Goal: Task Accomplishment & Management: Complete application form

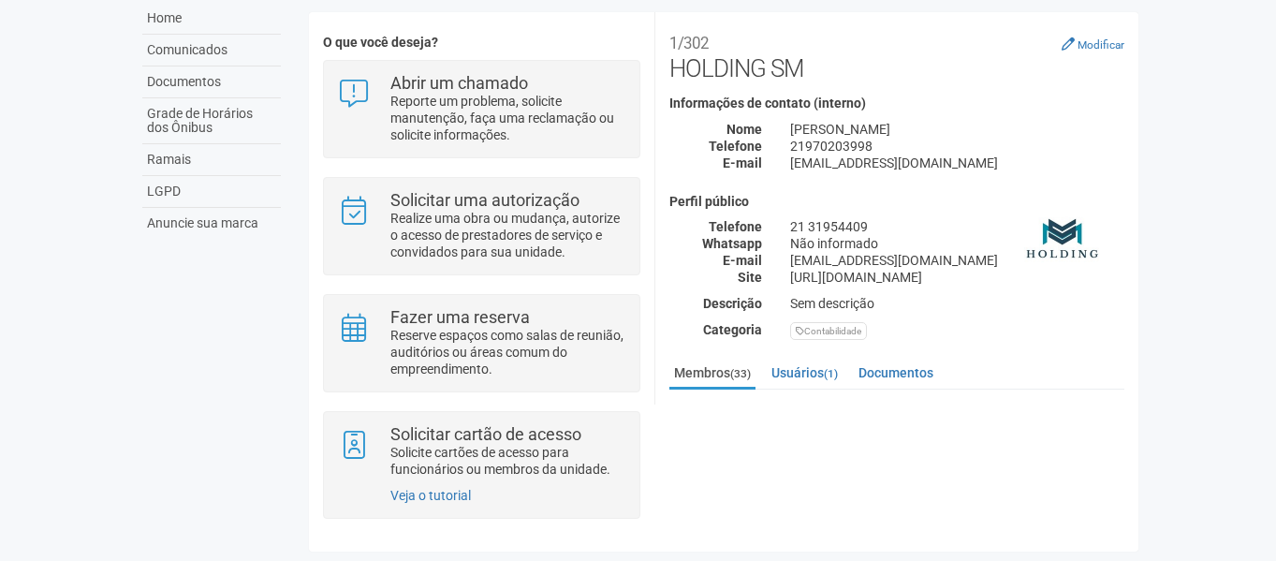
scroll to position [142, 0]
click at [1248, 252] on body "Aguarde... O2 Corporate & Offices TA [PERSON_NAME] [PERSON_NAME] [PERSON_NAME][…" at bounding box center [638, 141] width 1276 height 561
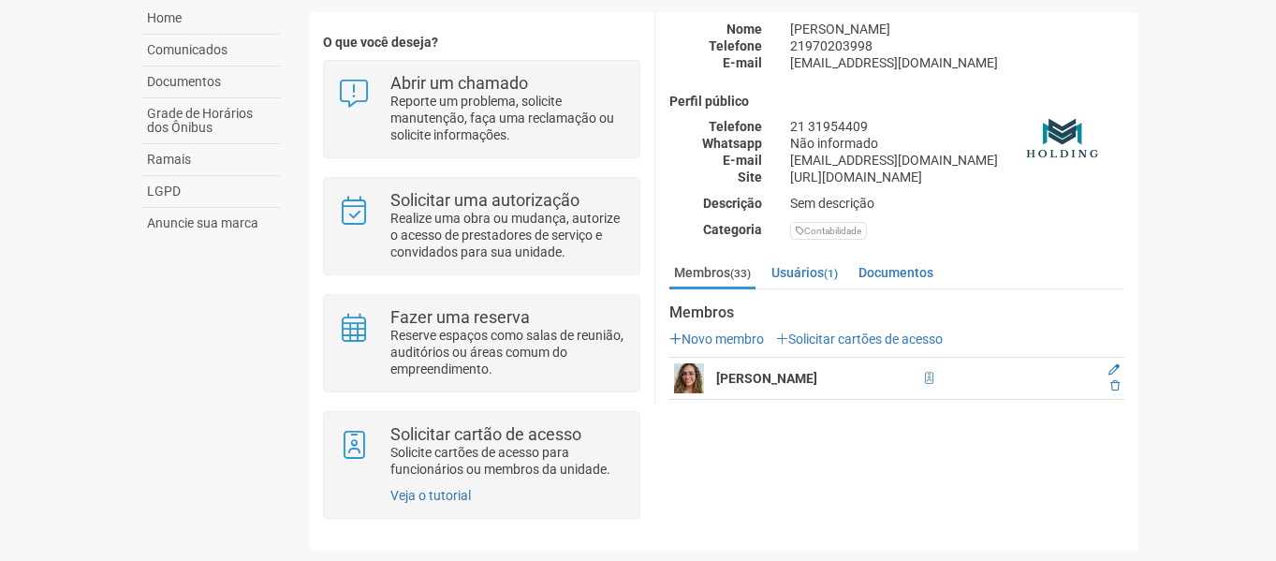
scroll to position [187, 0]
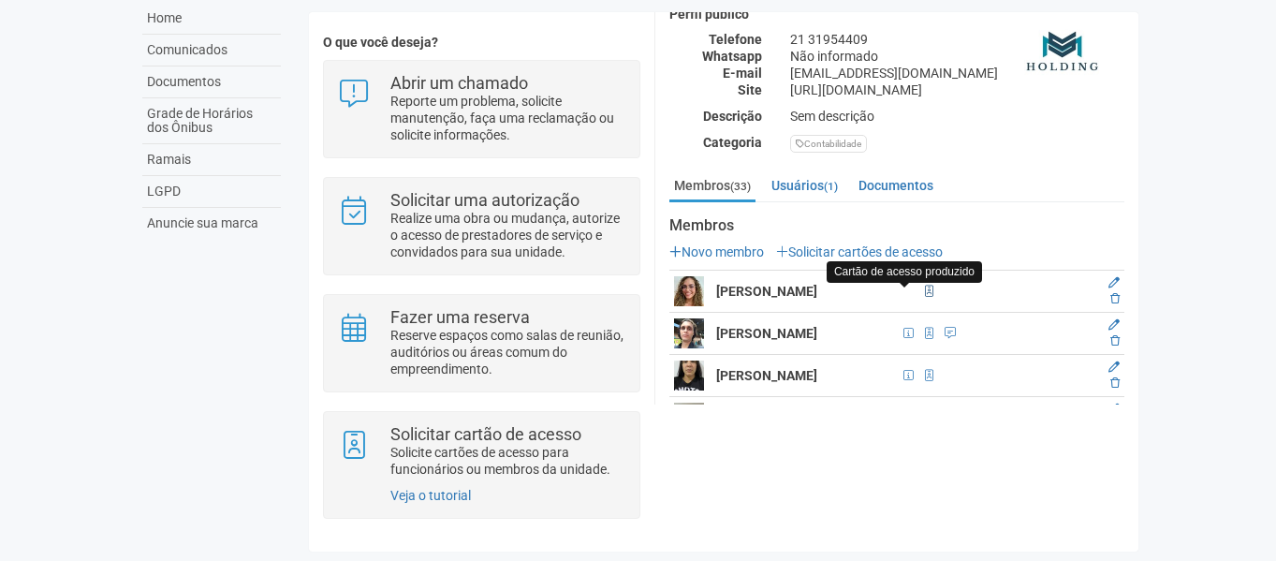
click at [919, 285] on span at bounding box center [929, 291] width 20 height 21
click at [925, 290] on span at bounding box center [929, 290] width 8 height 11
click at [925, 291] on span at bounding box center [929, 290] width 8 height 11
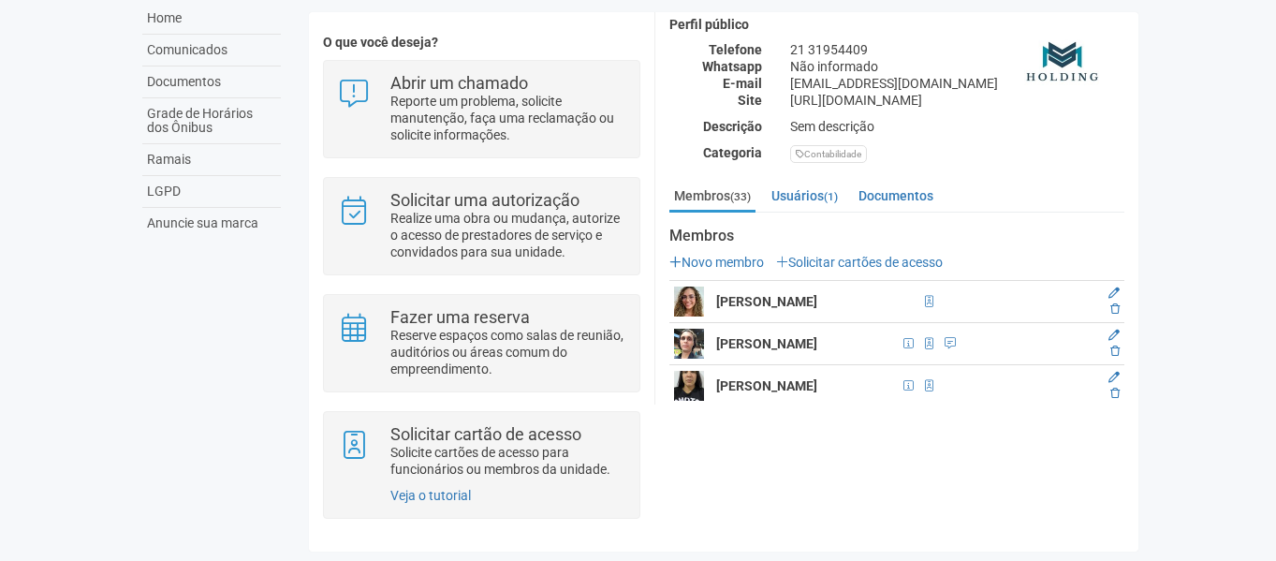
scroll to position [281, 0]
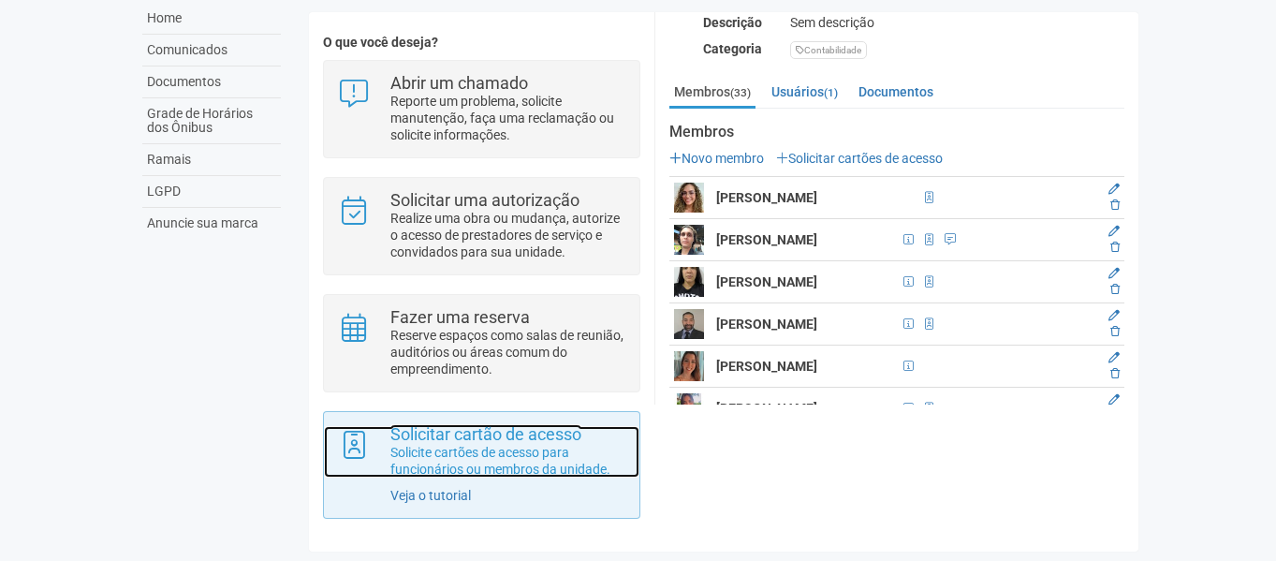
click at [547, 441] on strong "Solicitar cartão de acesso" at bounding box center [485, 434] width 191 height 20
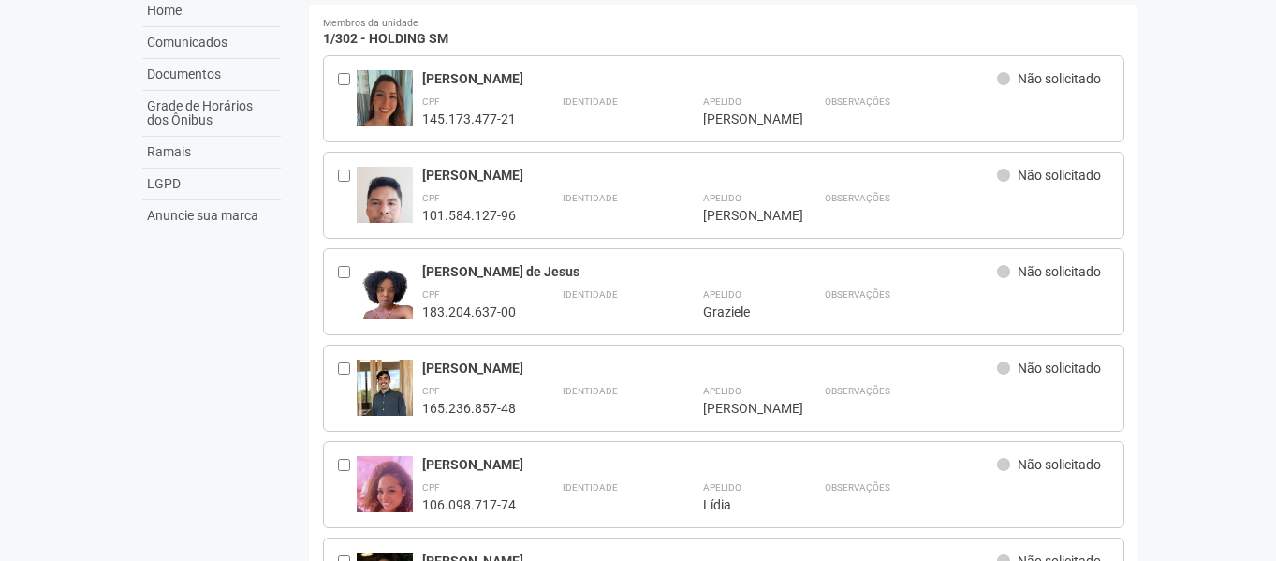
scroll to position [187, 0]
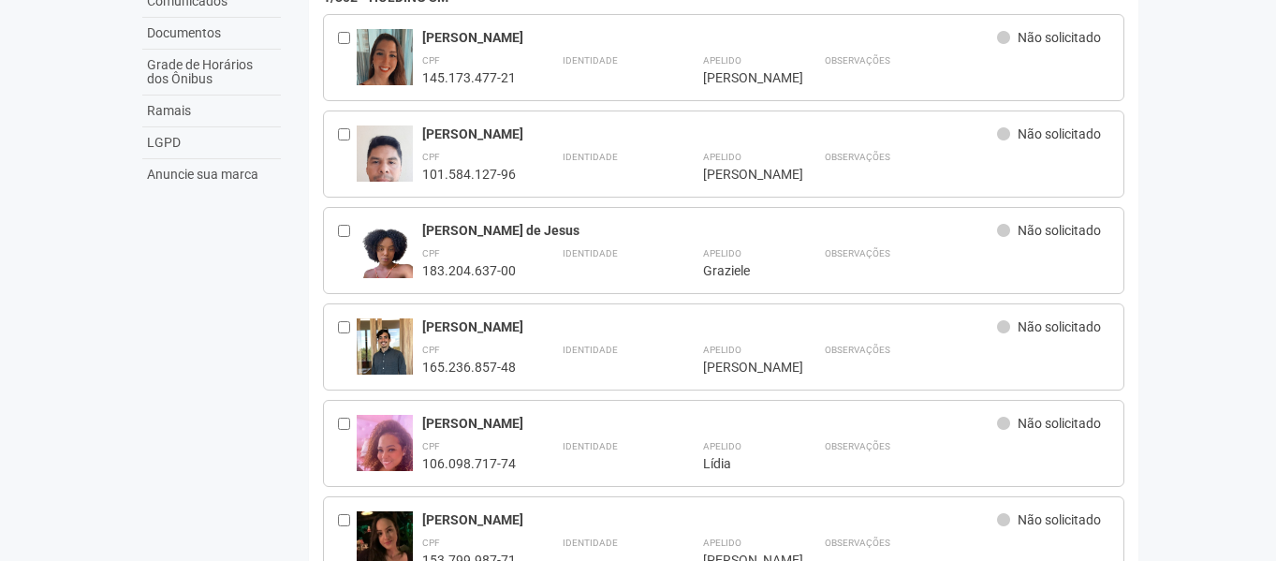
click at [1003, 229] on icon at bounding box center [1003, 230] width 13 height 13
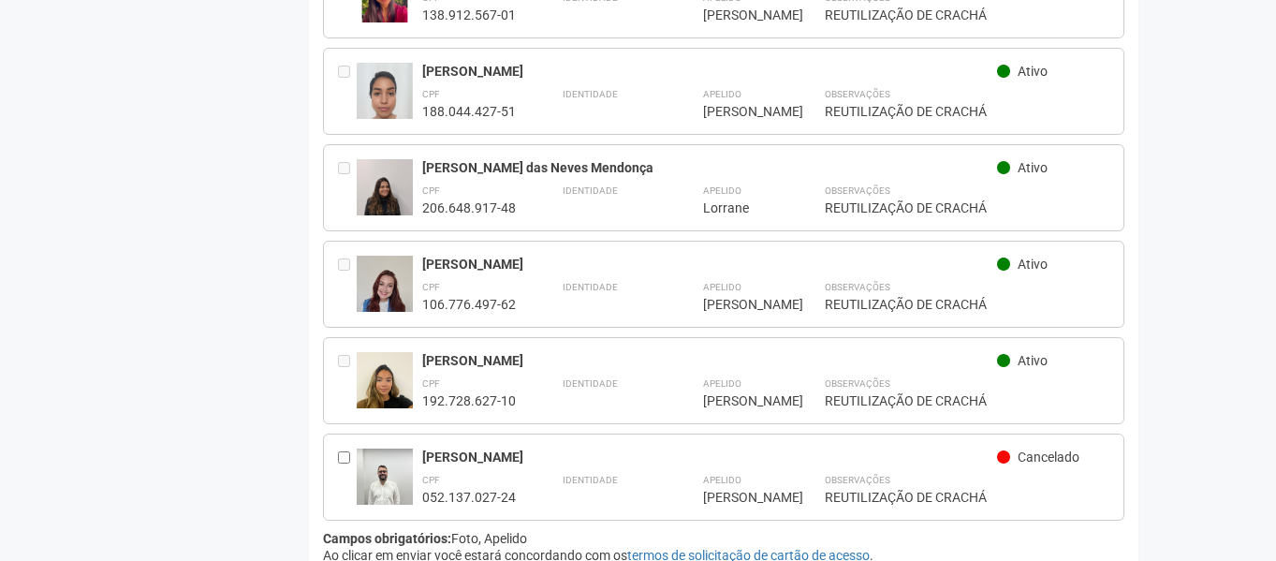
scroll to position [2896, 0]
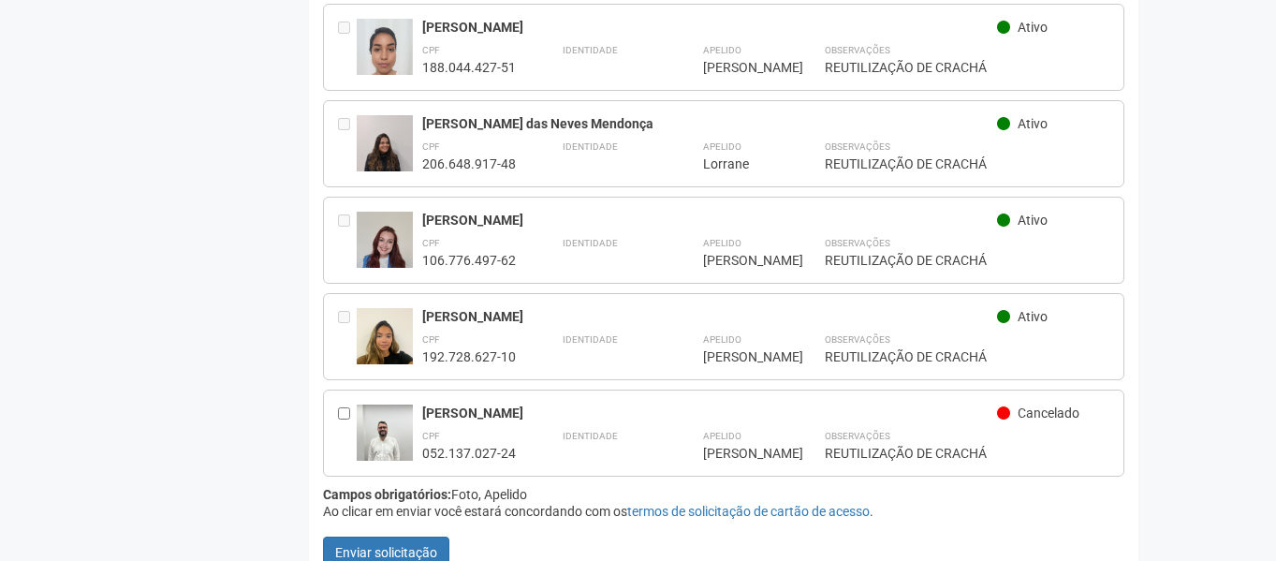
click at [755, 445] on div "Francisco" at bounding box center [740, 453] width 75 height 17
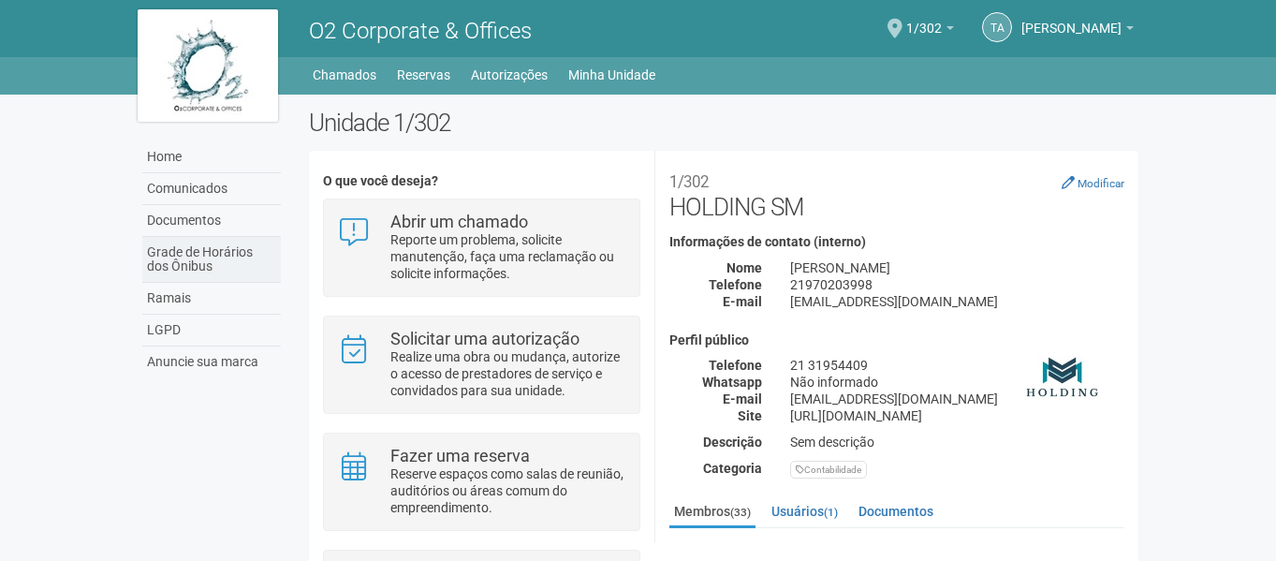
scroll to position [135, 0]
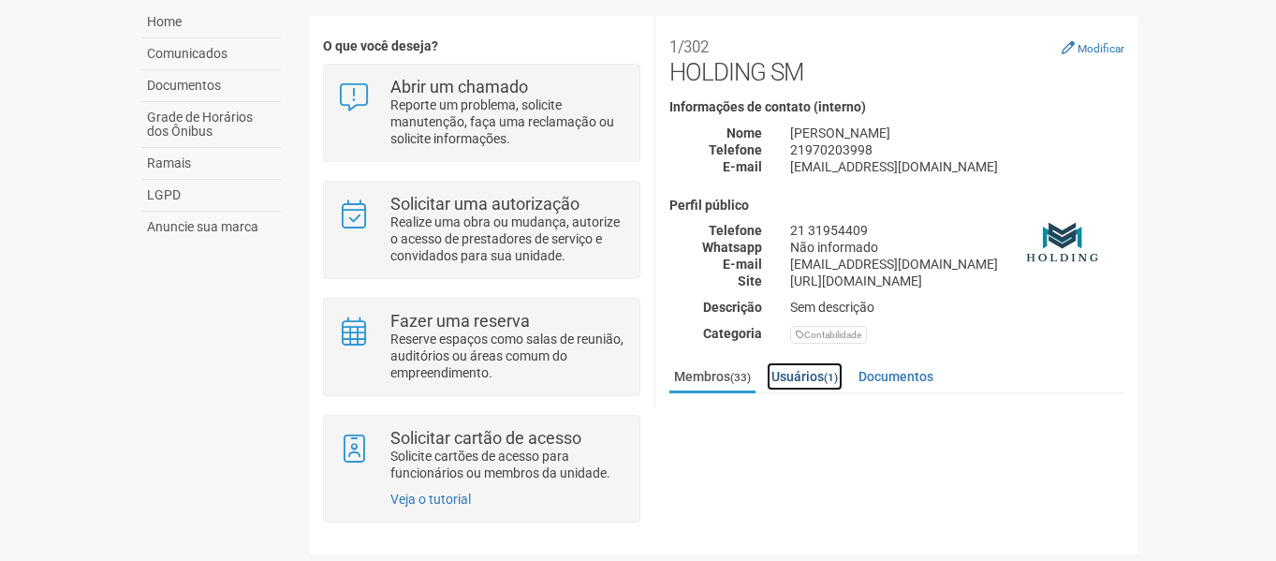
click at [812, 380] on link "Usuários (1)" at bounding box center [804, 376] width 76 height 28
click at [738, 384] on link "Membros (33)" at bounding box center [712, 376] width 86 height 28
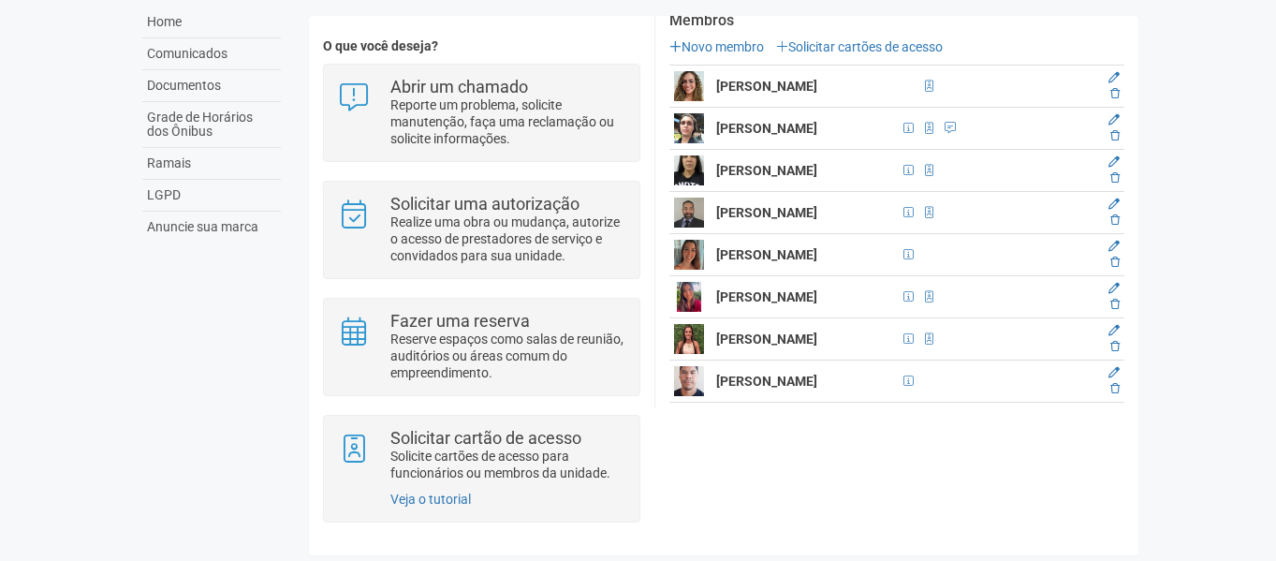
scroll to position [374, 0]
